Goal: Register for event/course

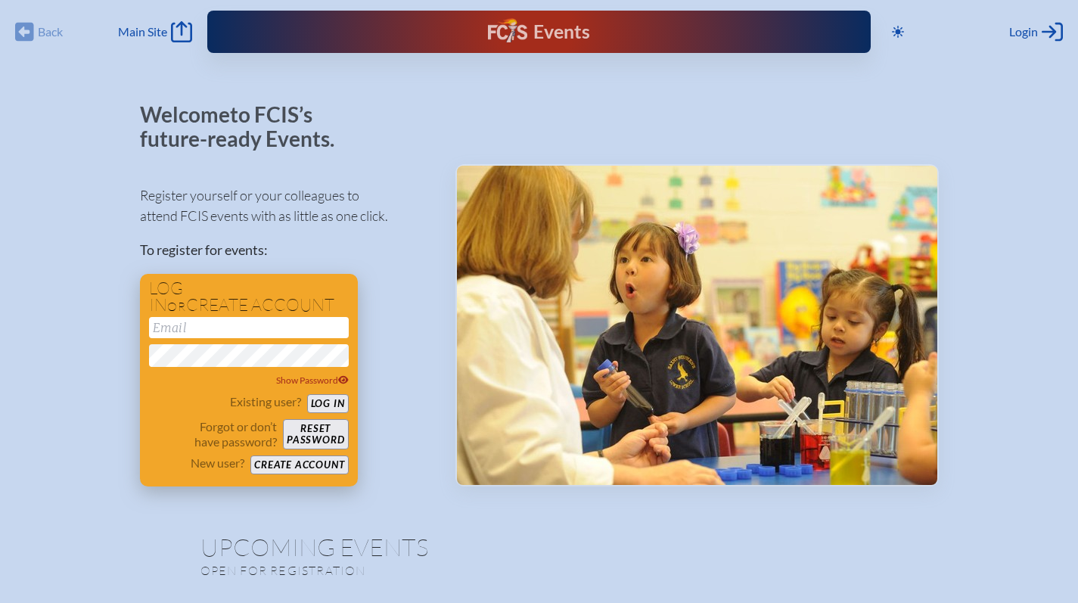
type input "[EMAIL_ADDRESS][DOMAIN_NAME]"
click at [334, 404] on button "Log in" at bounding box center [328, 403] width 42 height 19
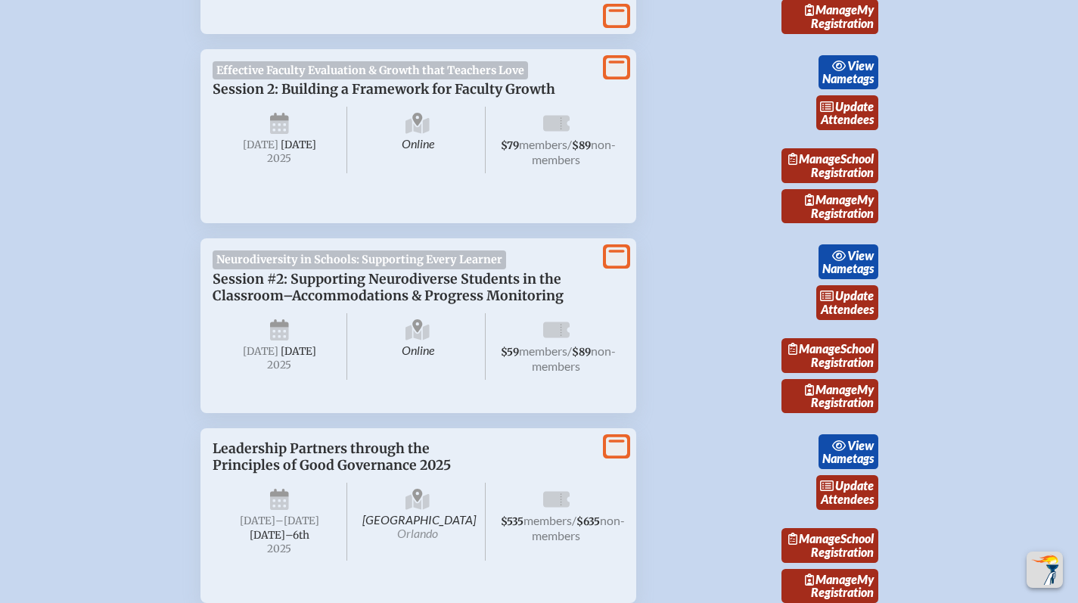
scroll to position [533, 0]
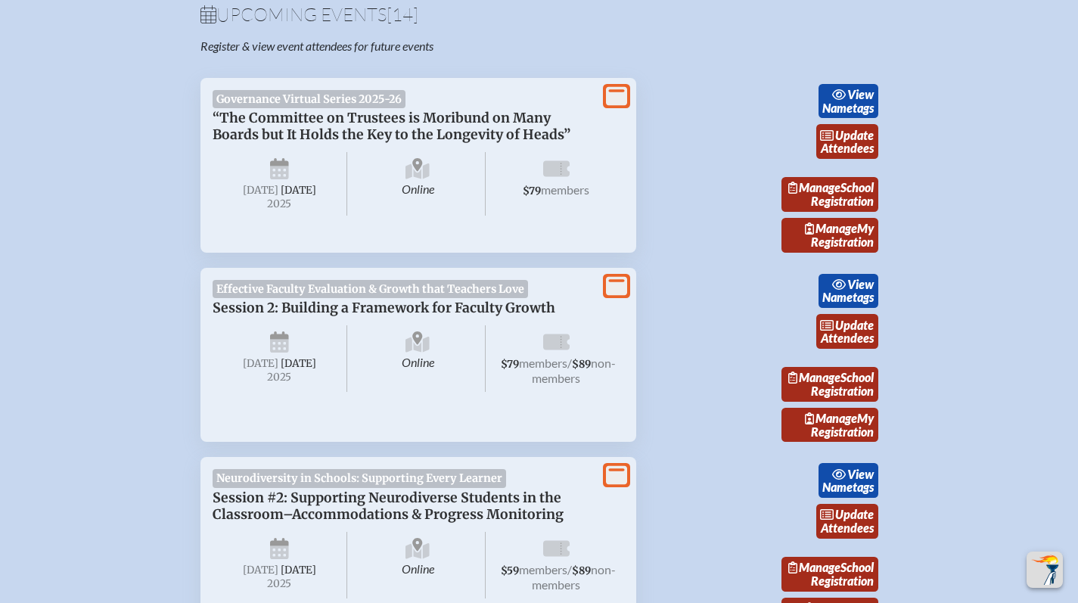
click at [229, 138] on span "“The Committee on Trustees is Moribund on Many Boards but It Holds the Key to t…" at bounding box center [392, 126] width 358 height 33
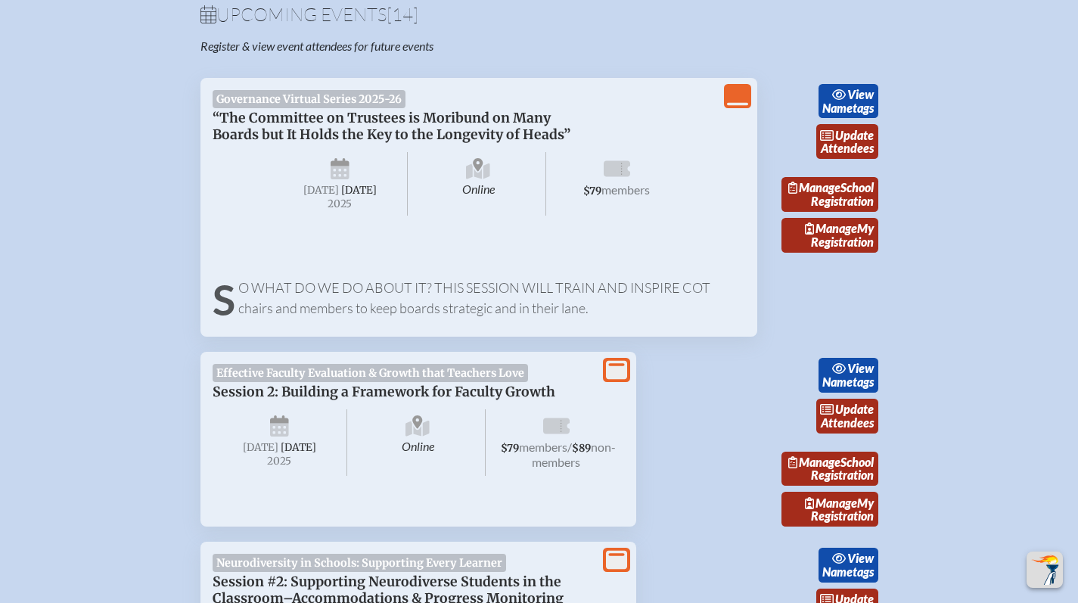
click at [229, 138] on span "“The Committee on Trustees is Moribund on Many Boards but It Holds the Key to t…" at bounding box center [392, 126] width 358 height 33
click at [231, 110] on span "“The Committee on Trustees is Moribund on Many Boards but It Holds the Key to t…" at bounding box center [392, 126] width 358 height 33
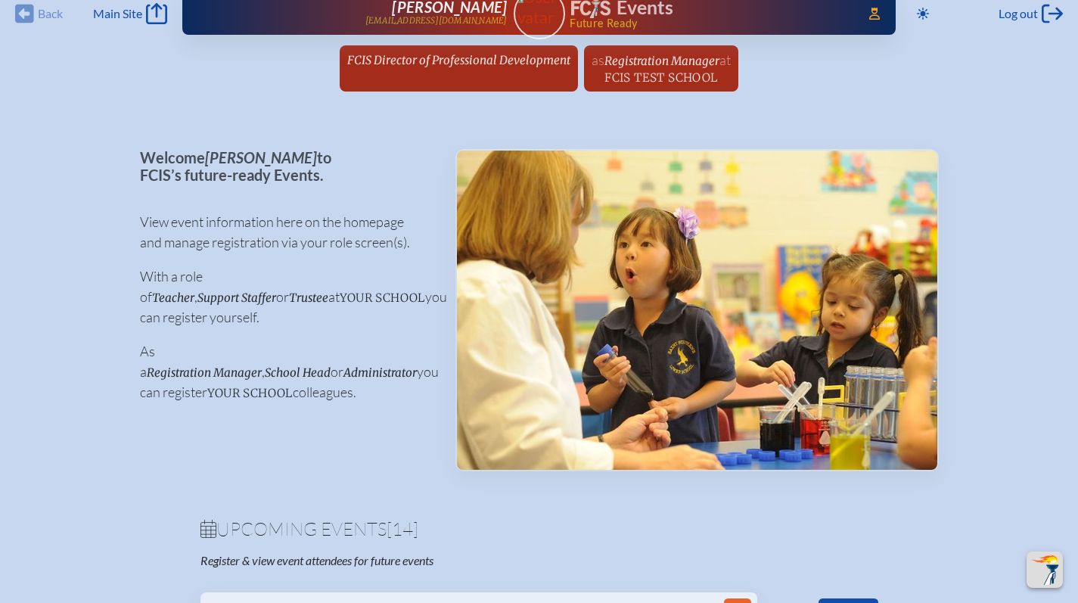
scroll to position [0, 0]
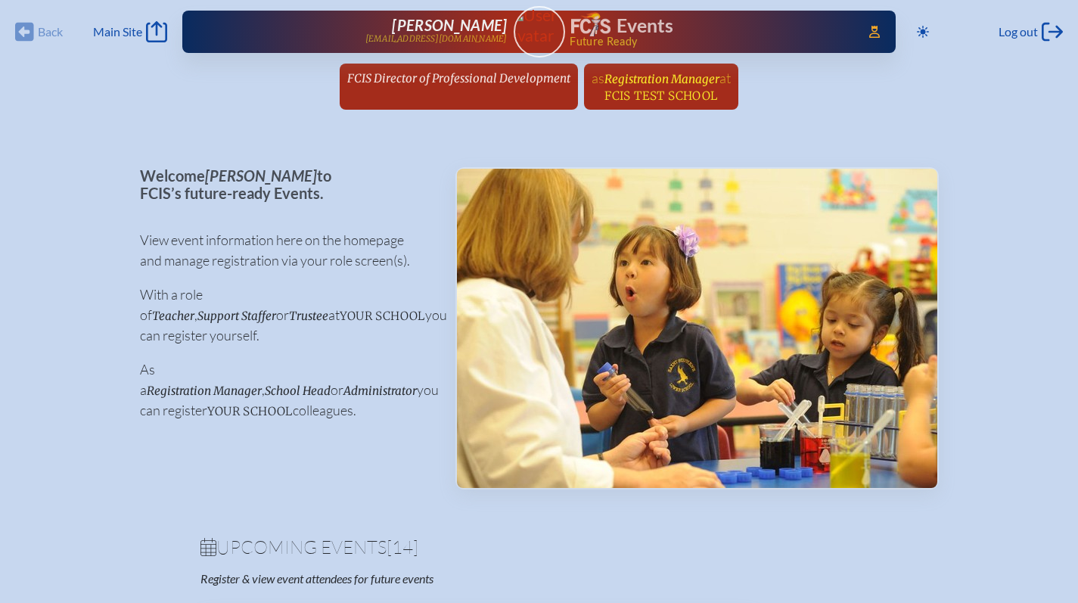
click at [651, 92] on span "FCIS Test School" at bounding box center [660, 96] width 113 height 14
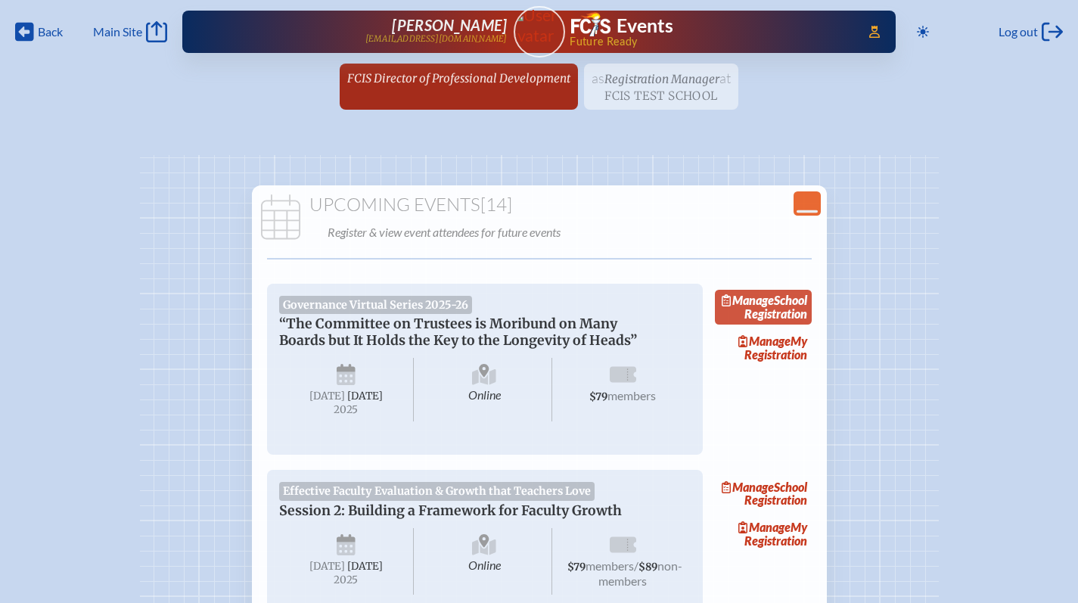
click at [768, 317] on link "Manage School Registration" at bounding box center [763, 307] width 97 height 35
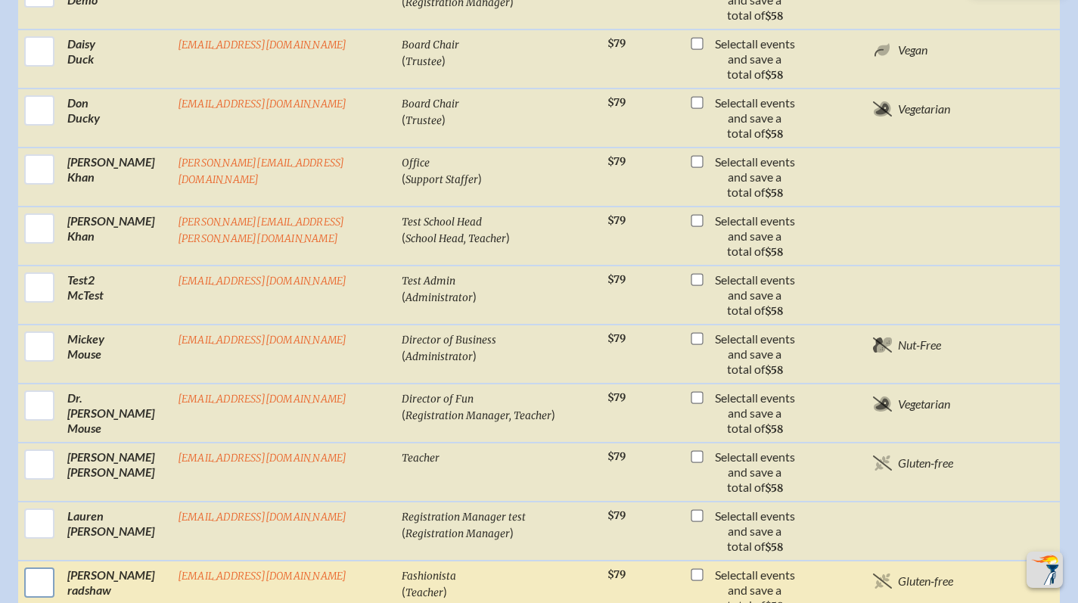
scroll to position [1305, 0]
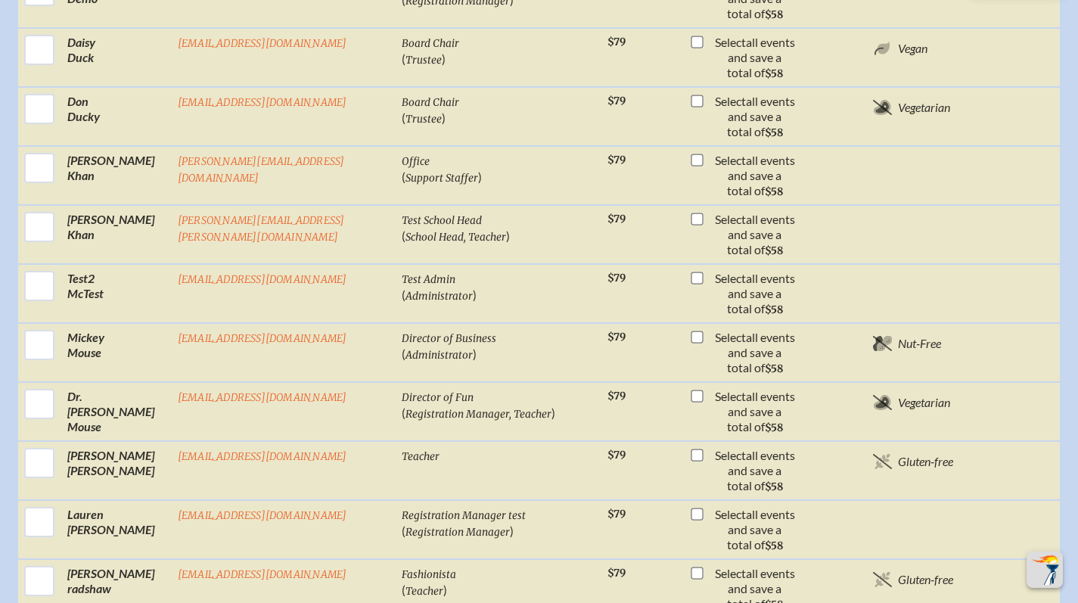
checkbox input "true"
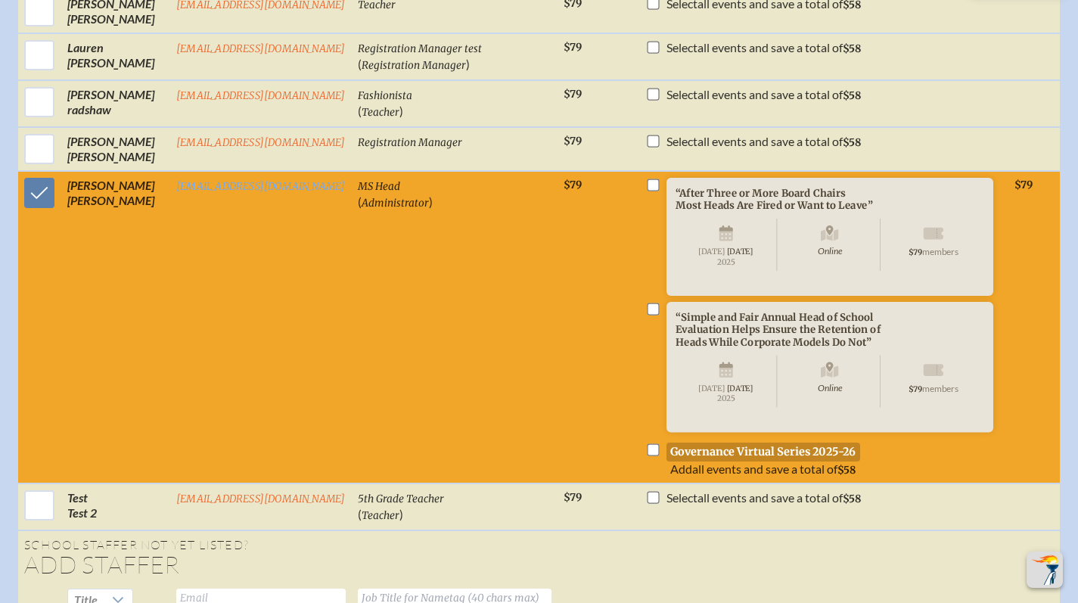
scroll to position [1574, 0]
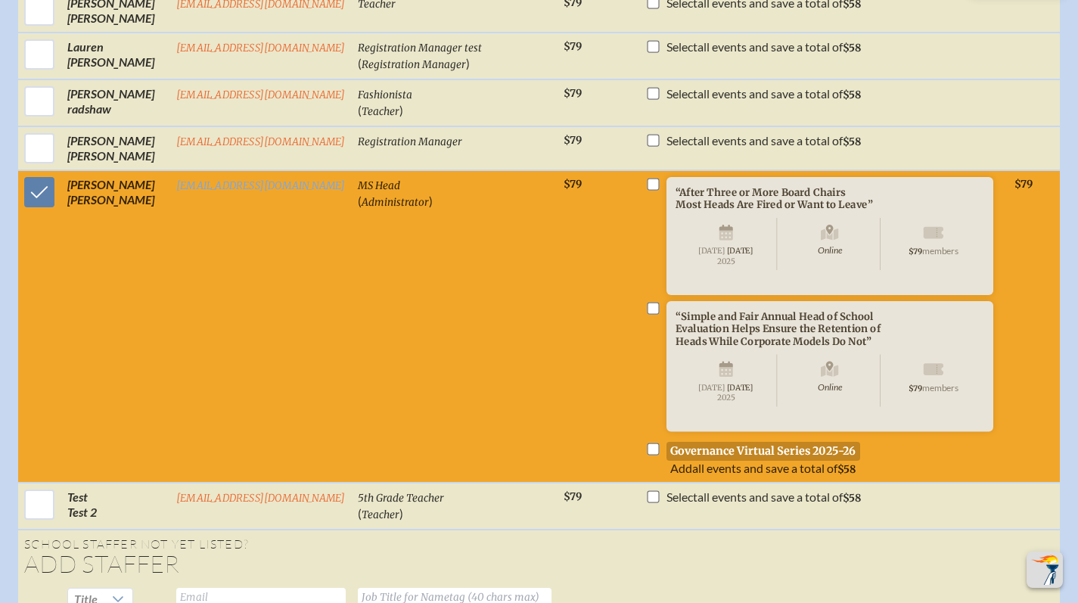
click at [645, 369] on li "“Simple and Fair Annual Head of School Evaluation Helps Ensure the Retention of…" at bounding box center [823, 388] width 357 height 174
click at [647, 443] on input "checkbox" at bounding box center [653, 449] width 12 height 12
checkbox input "true"
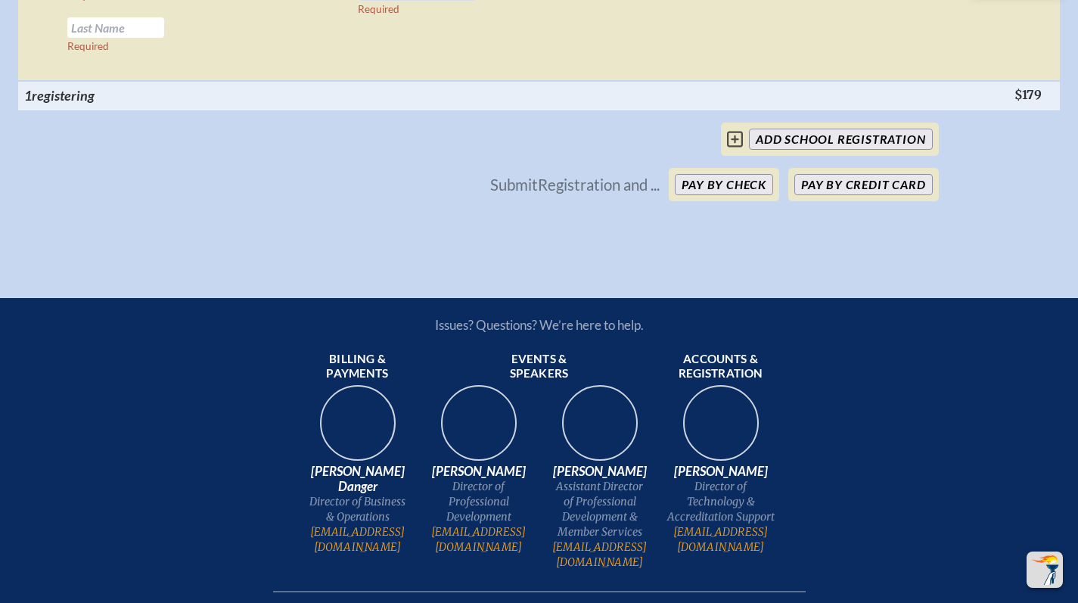
scroll to position [2233, 0]
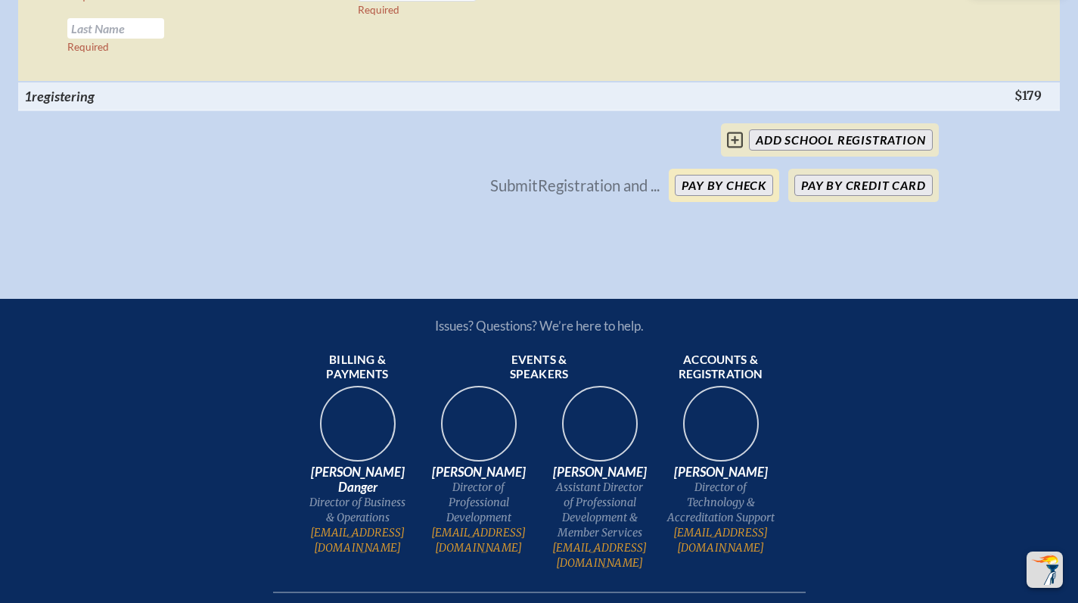
click at [695, 175] on button "Pay by Check" at bounding box center [724, 185] width 98 height 21
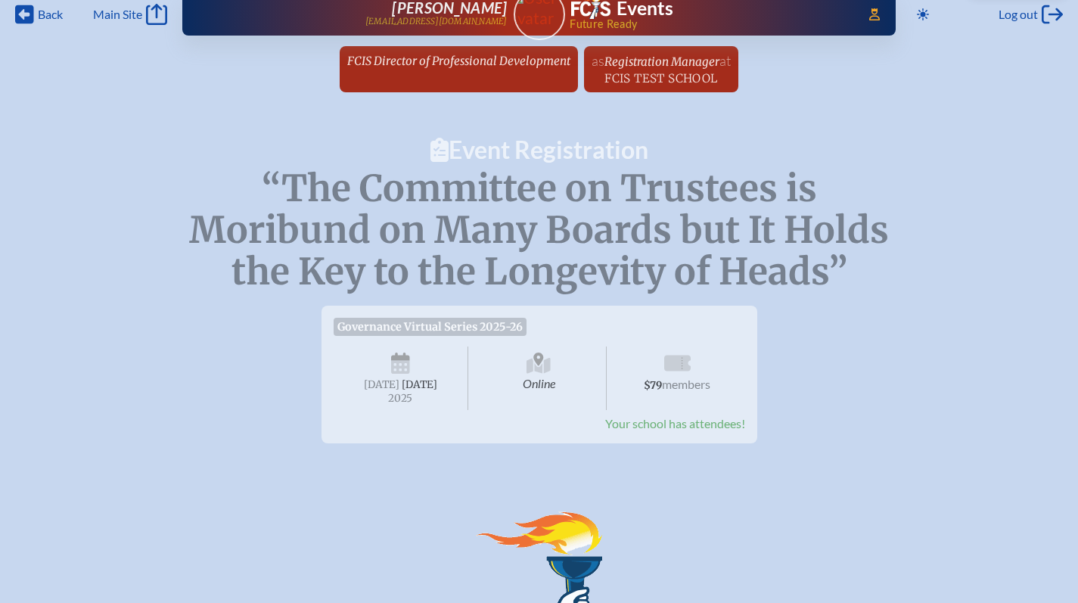
scroll to position [0, 0]
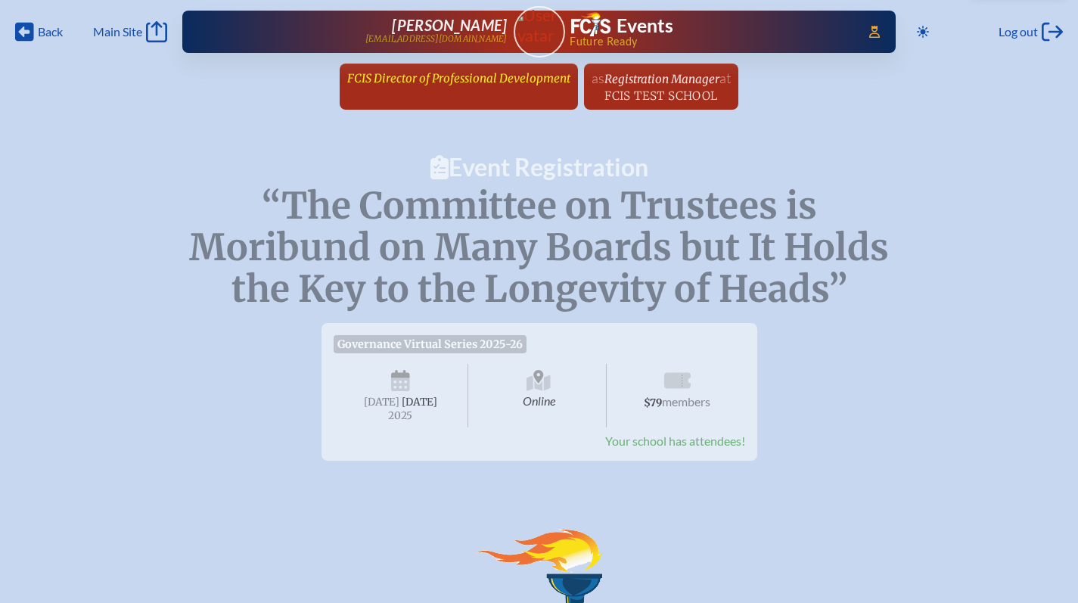
click at [410, 73] on span "FCIS Director of Professional Development" at bounding box center [458, 78] width 223 height 14
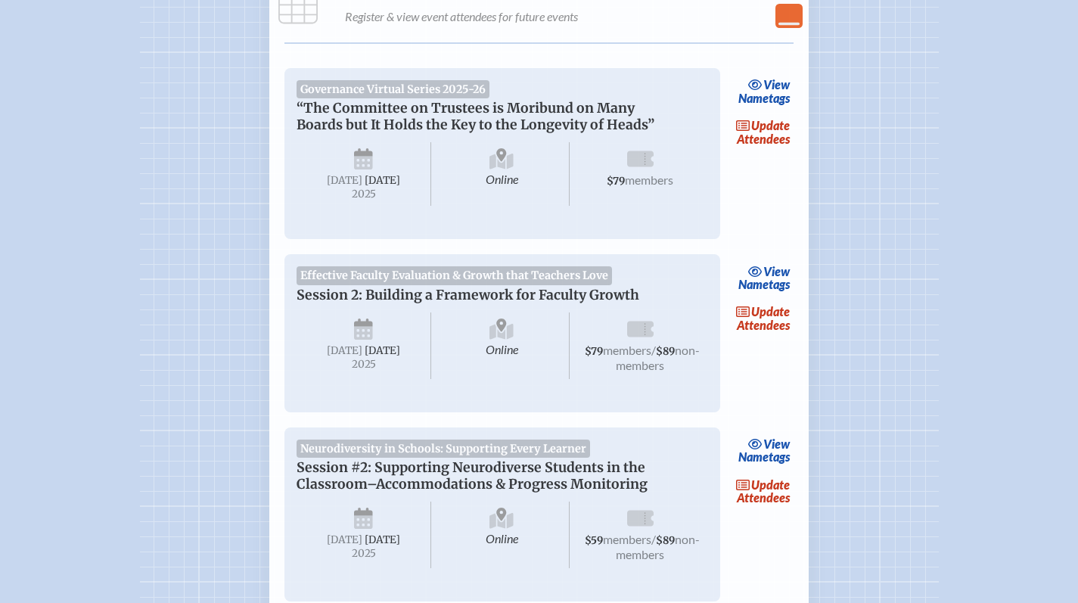
scroll to position [193, 0]
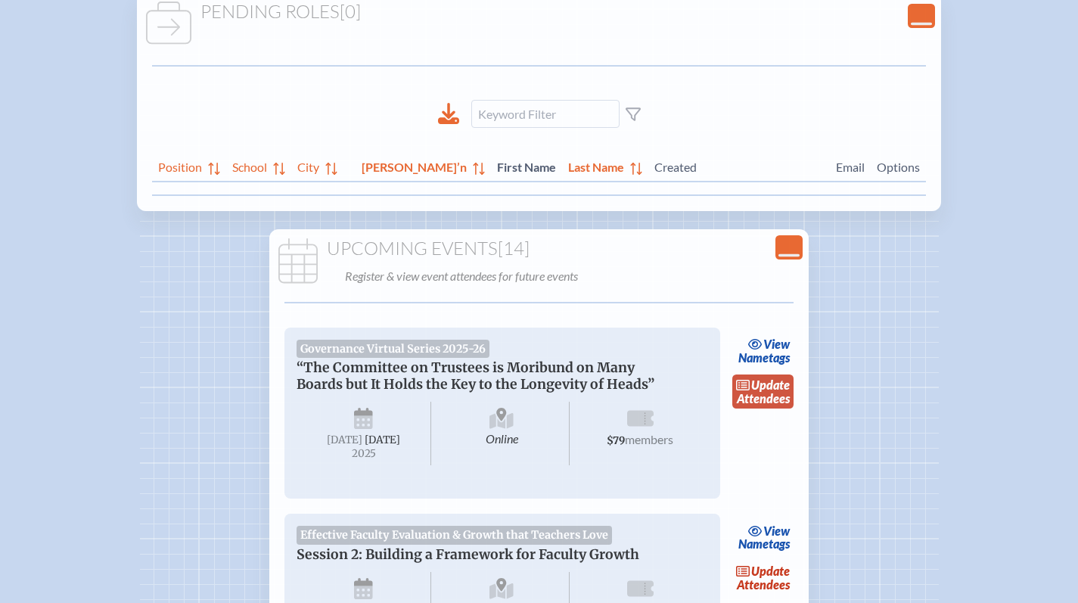
click at [769, 400] on link "update Attendees" at bounding box center [763, 392] width 62 height 35
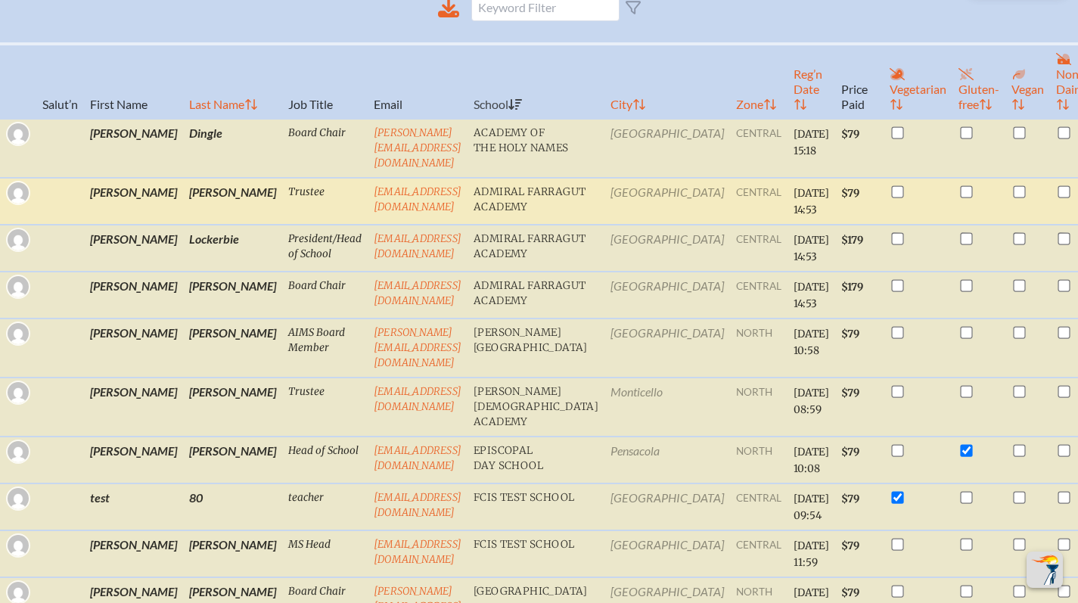
scroll to position [561, 0]
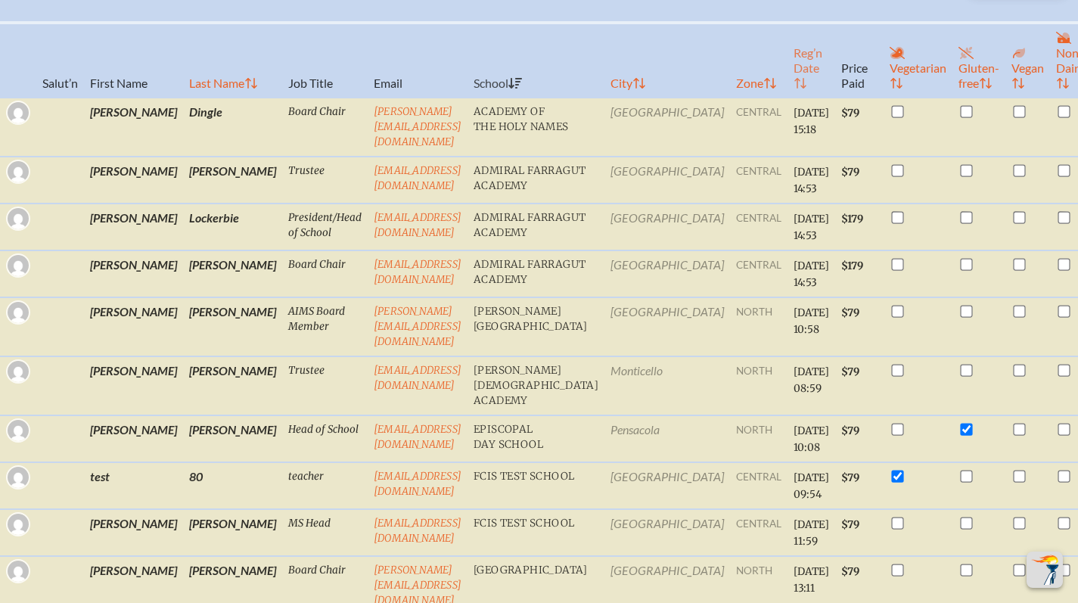
click at [788, 89] on th "Reg’n Date" at bounding box center [812, 60] width 48 height 75
checkbox input "true"
checkbox input "false"
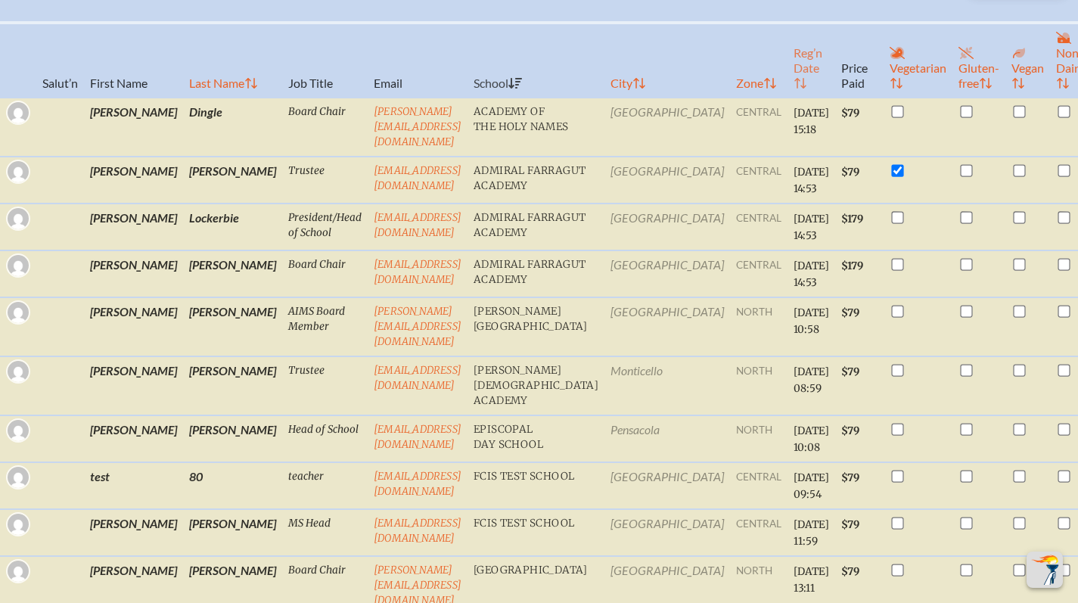
checkbox input "true"
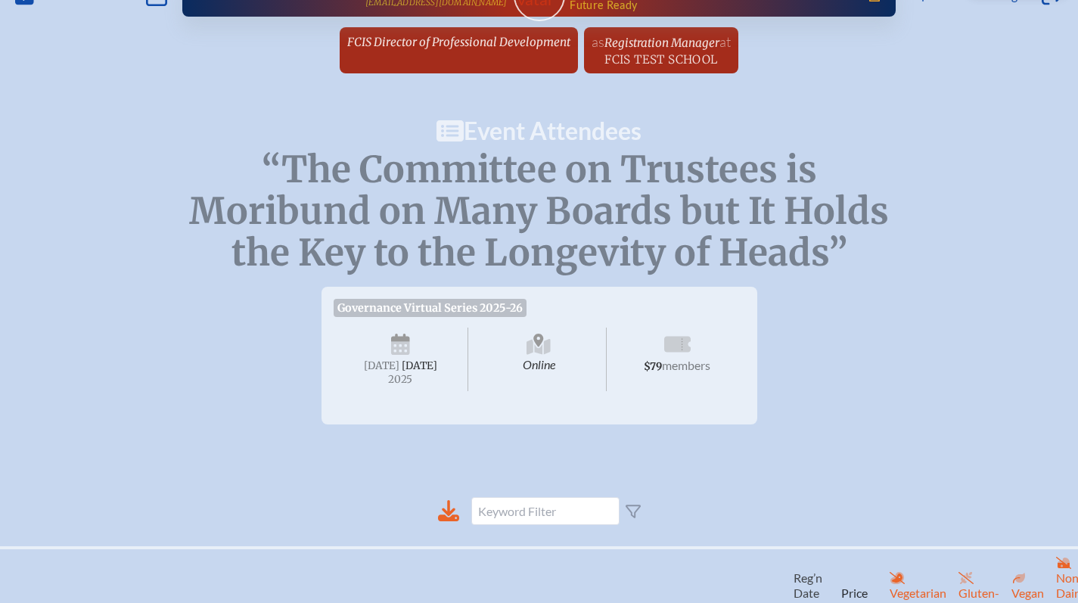
scroll to position [388, 0]
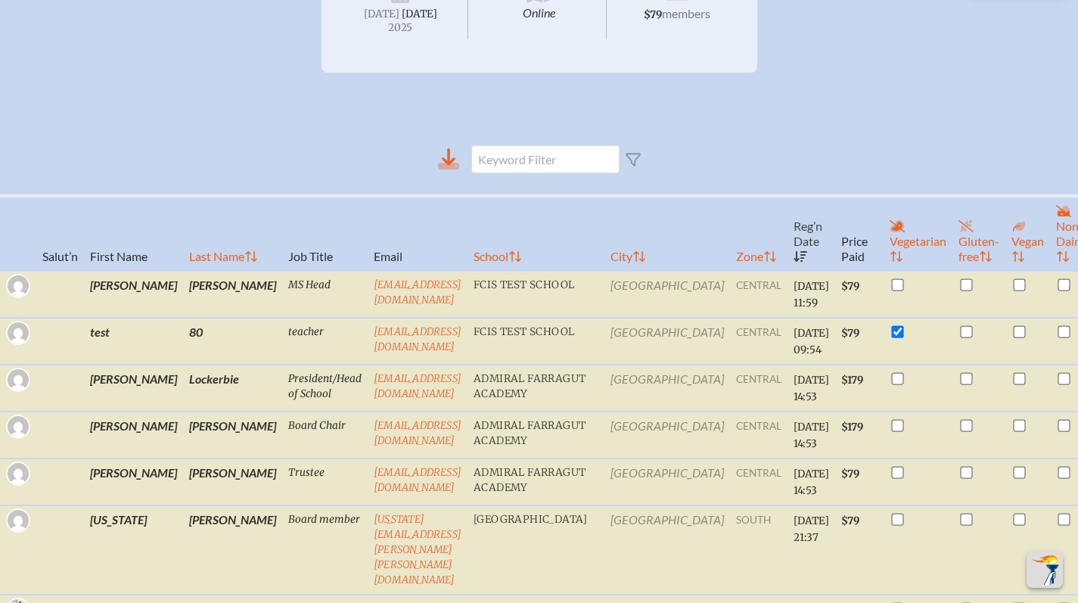
click at [455, 169] on icon at bounding box center [448, 158] width 21 height 21
